Goal: Information Seeking & Learning: Understand process/instructions

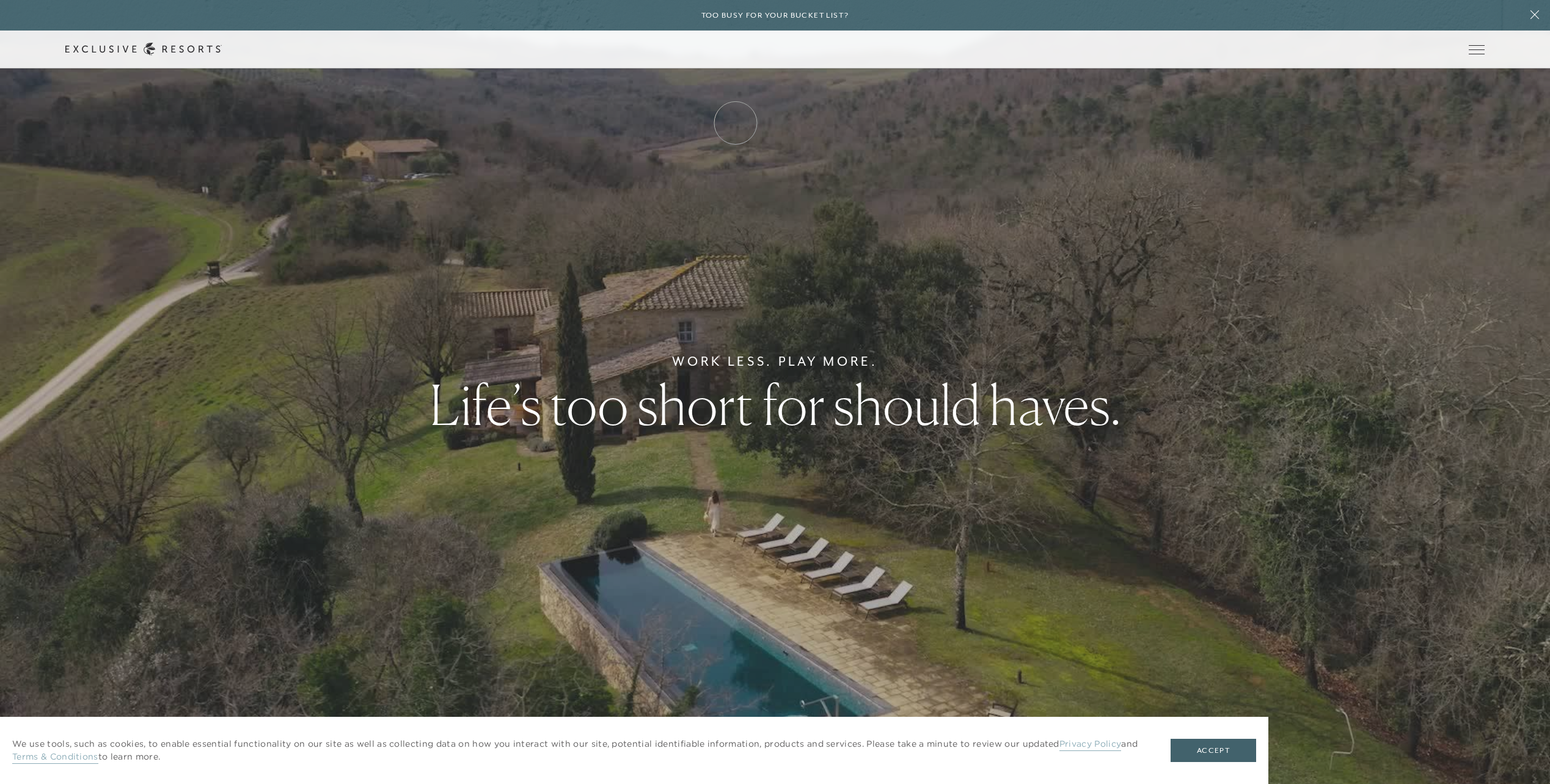
click at [0, 0] on link "How it works" at bounding box center [0, 0] width 0 height 0
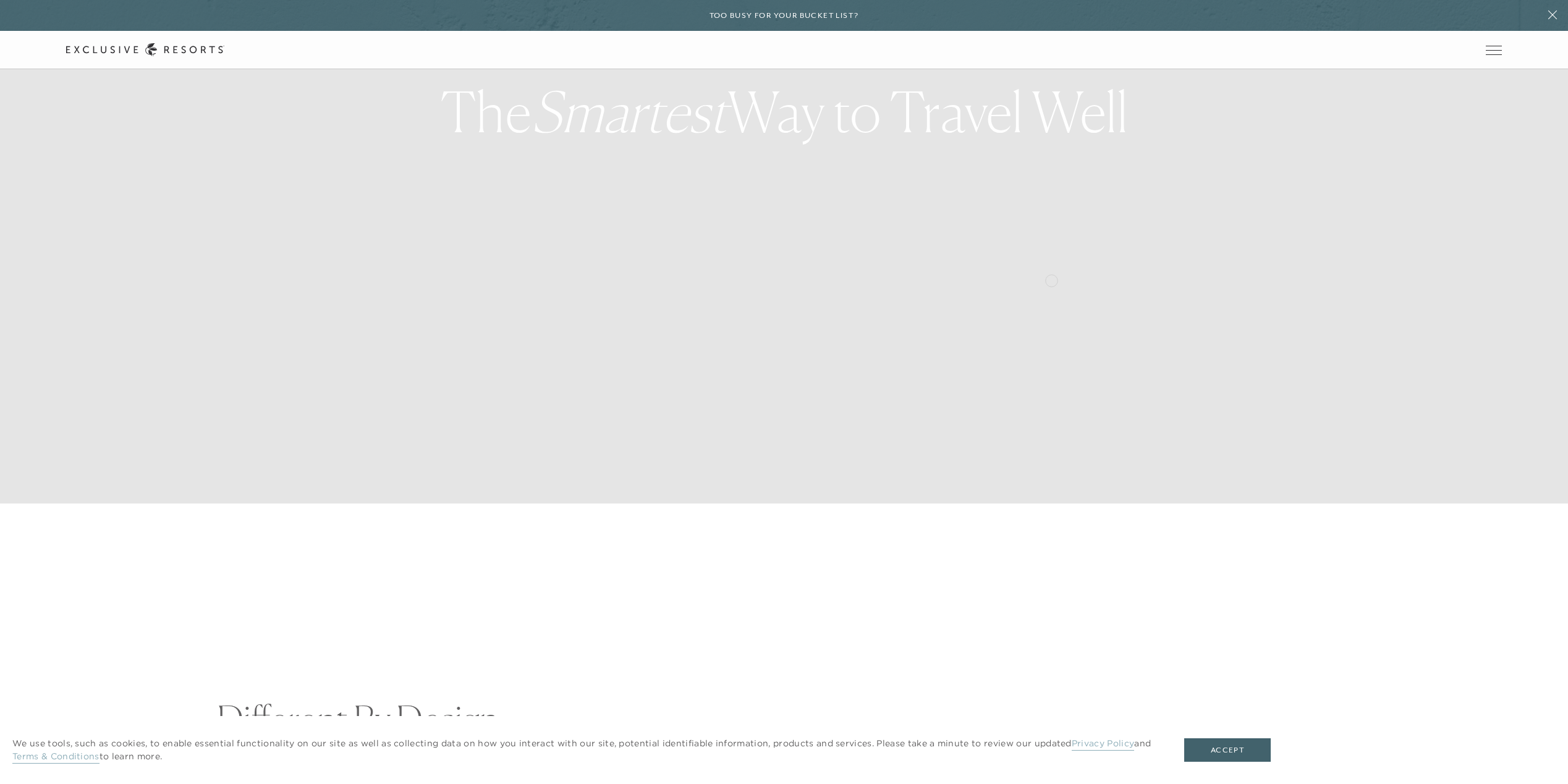
scroll to position [309, 0]
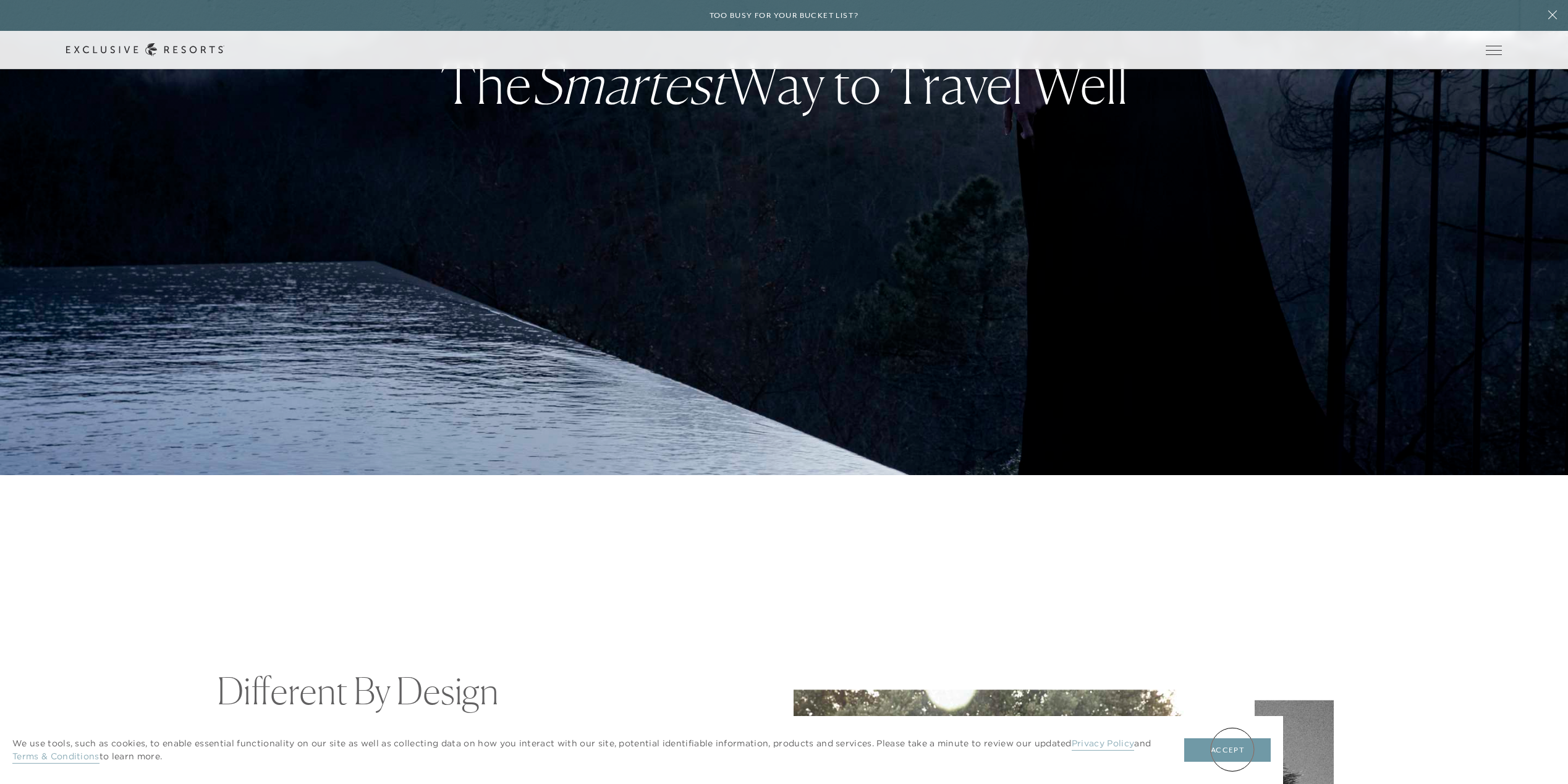
click at [1232, 749] on button "Accept" at bounding box center [1227, 750] width 86 height 24
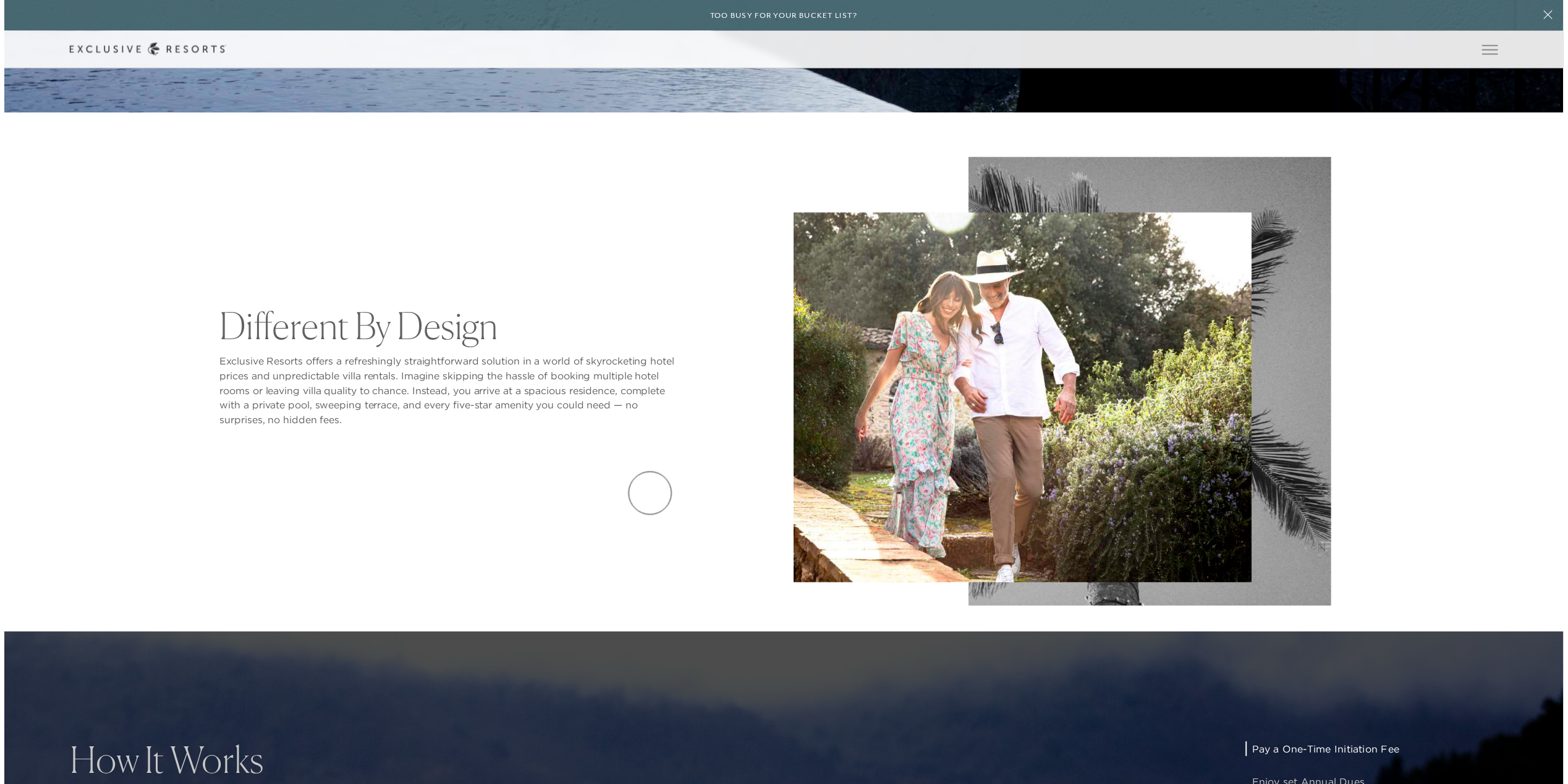
scroll to position [0, 0]
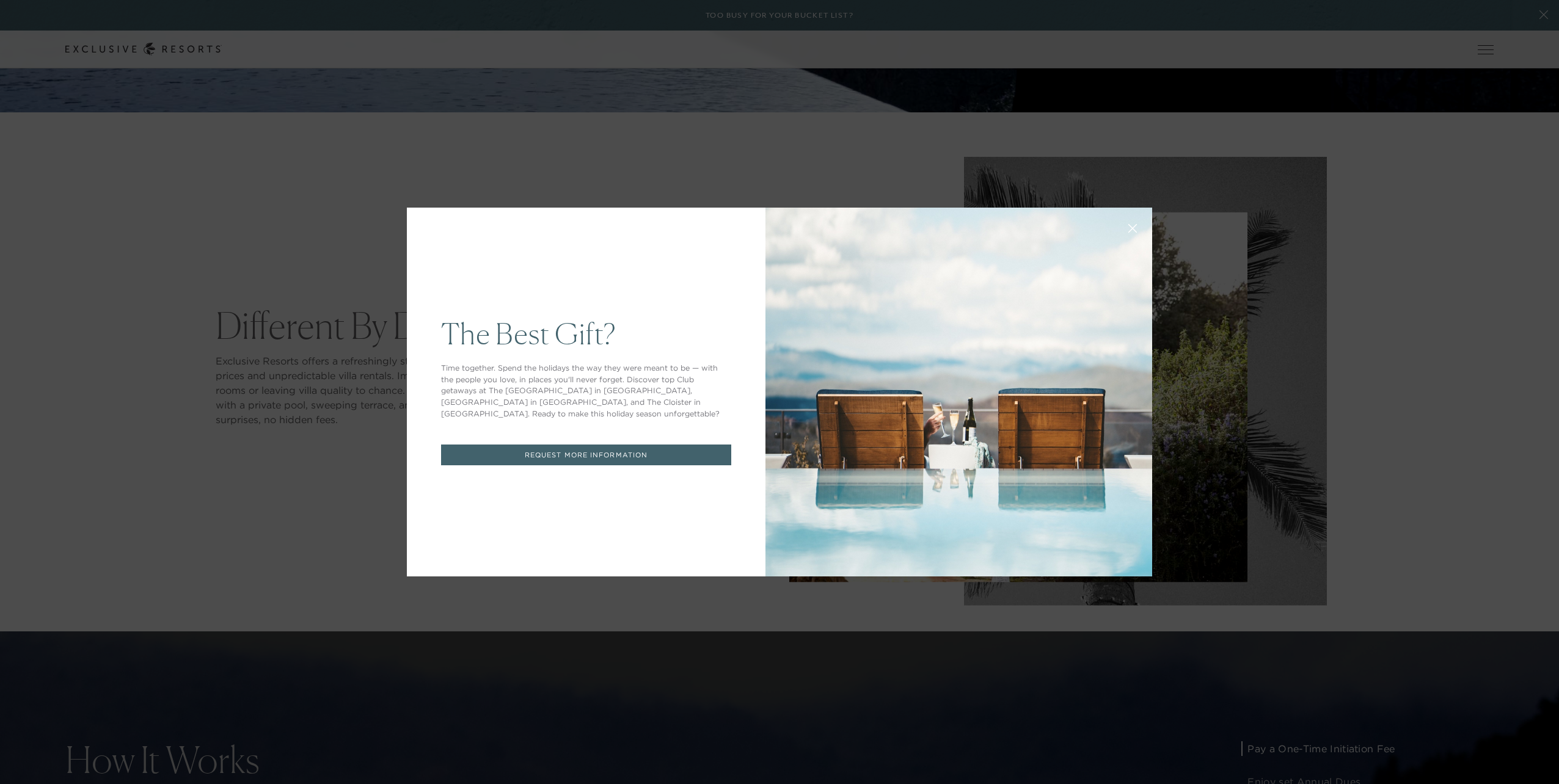
click at [1124, 223] on button at bounding box center [1132, 227] width 29 height 29
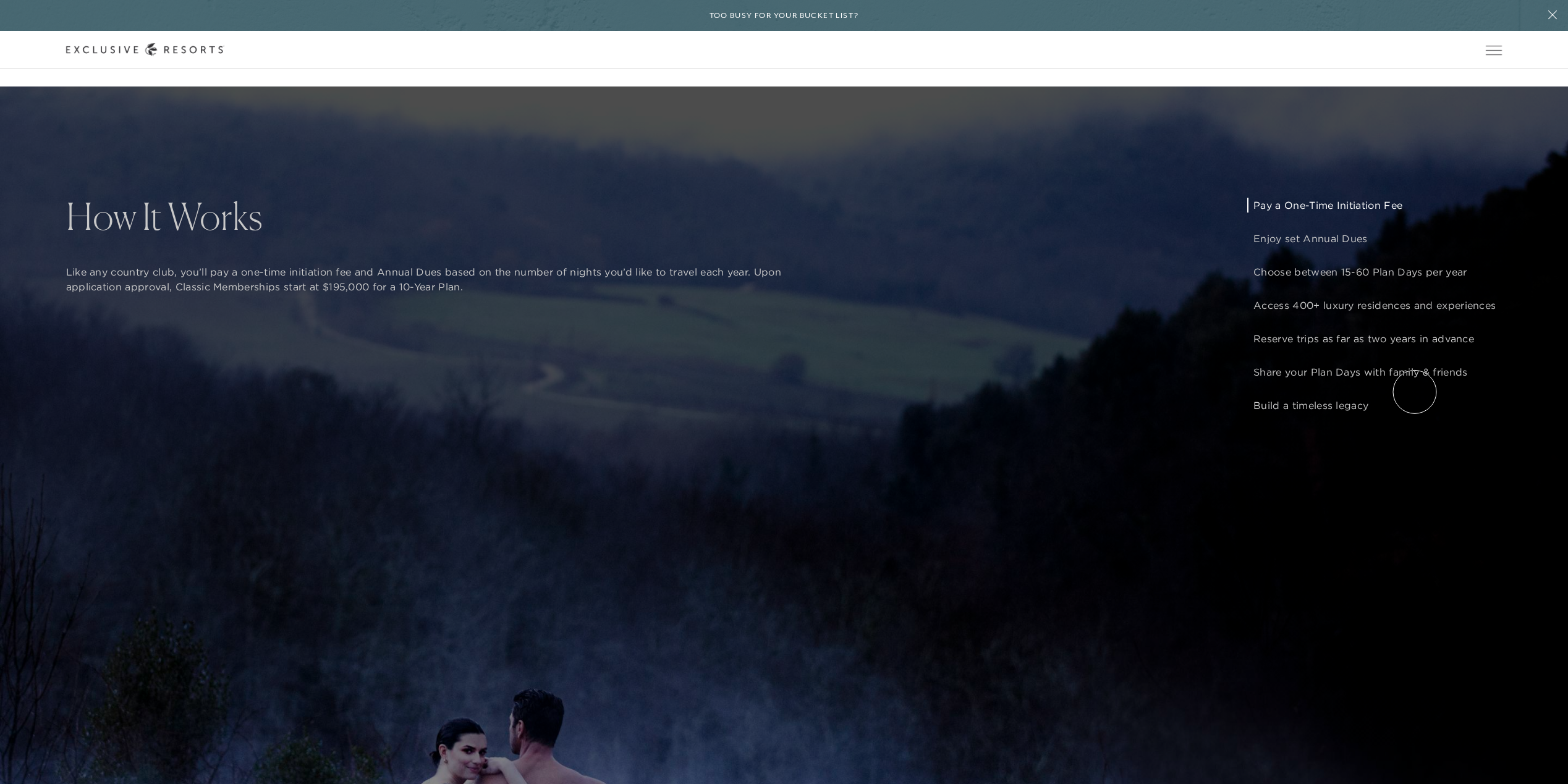
scroll to position [1236, 0]
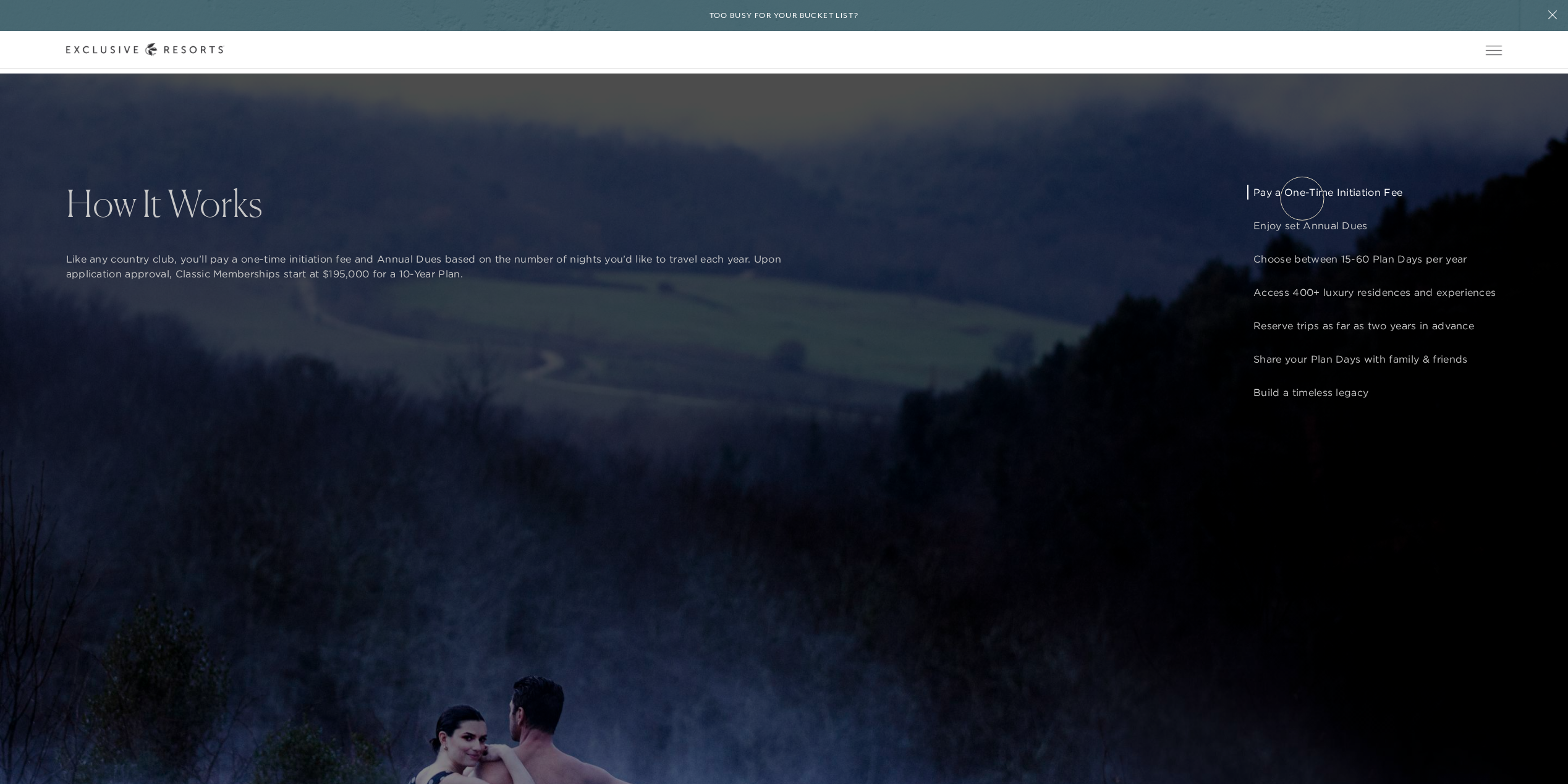
click at [1302, 199] on p "Pay a One-Time Initiation Fee" at bounding box center [1374, 192] width 242 height 15
click at [1302, 233] on p "Enjoy set Annual Dues" at bounding box center [1374, 225] width 242 height 15
